Goal: Use online tool/utility

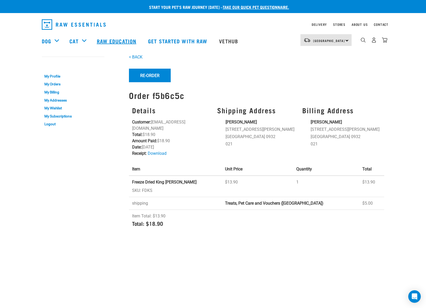
click at [120, 38] on link "Raw Education" at bounding box center [117, 41] width 51 height 21
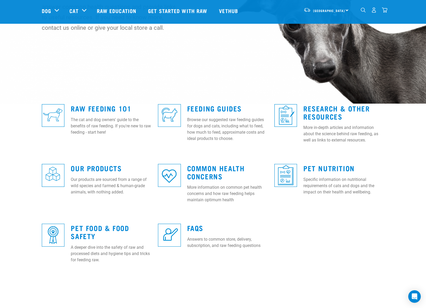
scroll to position [77, 0]
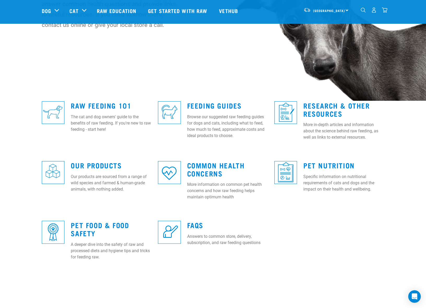
click at [169, 111] on img at bounding box center [169, 112] width 23 height 23
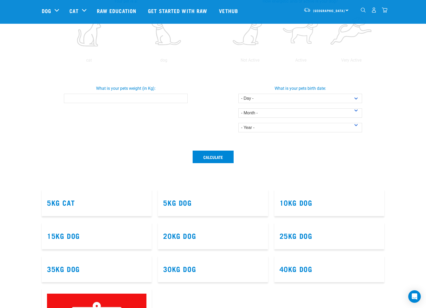
scroll to position [126, 0]
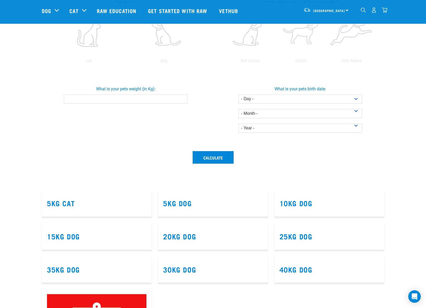
click at [145, 99] on input "What is your pets weight (in Kg):" at bounding box center [126, 98] width 124 height 9
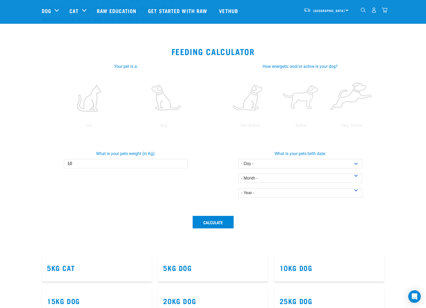
scroll to position [17, 0]
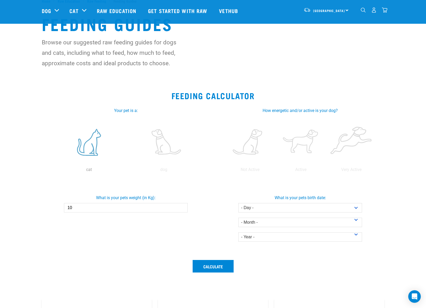
type input "10"
click at [93, 143] on label at bounding box center [88, 142] width 73 height 44
click at [51, 171] on input "radio" at bounding box center [51, 171] width 0 height 0
click at [314, 144] on label at bounding box center [325, 142] width 49 height 44
click at [300, 171] on input "radio" at bounding box center [300, 171] width 0 height 0
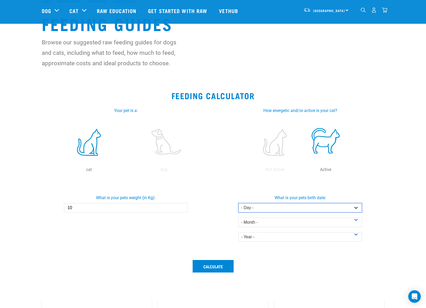
click at [280, 206] on select "- Day - 1 2 3 4 5 6 7 8 9 10 11 12 13 14 15 16 17 18 19 20 21 22 23 24 25 26 27" at bounding box center [300, 207] width 124 height 9
select select "1"
click at [238, 203] on select "- Day - 1 2 3 4 5 6 7 8 9 10 11 12 13 14 15 16 17 18 19 20 21 22 23 24 25 26 27" at bounding box center [300, 207] width 124 height 9
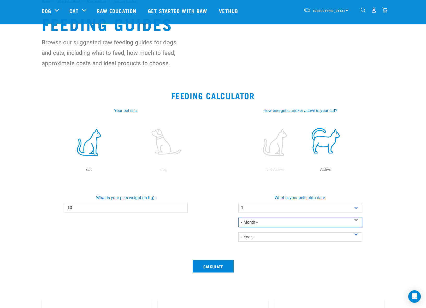
click at [273, 226] on select "- Month - January February March April May June July August September October N…" at bounding box center [300, 222] width 124 height 9
select select "February"
click at [238, 218] on select "- Month - January February March April May June July August September October N…" at bounding box center [300, 222] width 124 height 9
click at [272, 237] on select "- Year - 2025 2024 2023 2022 2021 2020 2019 2018 2017 2016 2015 2014" at bounding box center [300, 236] width 124 height 9
select select "2018"
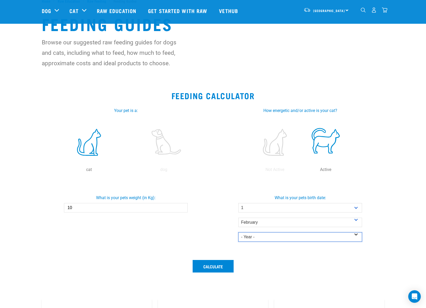
click at [238, 232] on select "- Year - 2025 2024 2023 2022 2021 2020 2019 2018 2017 2016 2015 2014" at bounding box center [300, 236] width 124 height 9
click at [217, 268] on button "Calculate" at bounding box center [213, 266] width 41 height 13
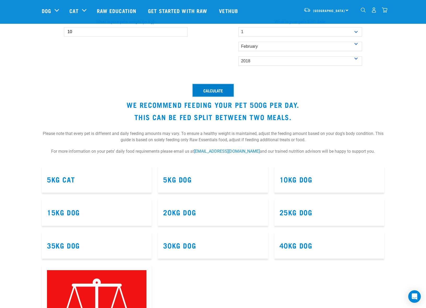
scroll to position [193, 0]
